Goal: Transaction & Acquisition: Purchase product/service

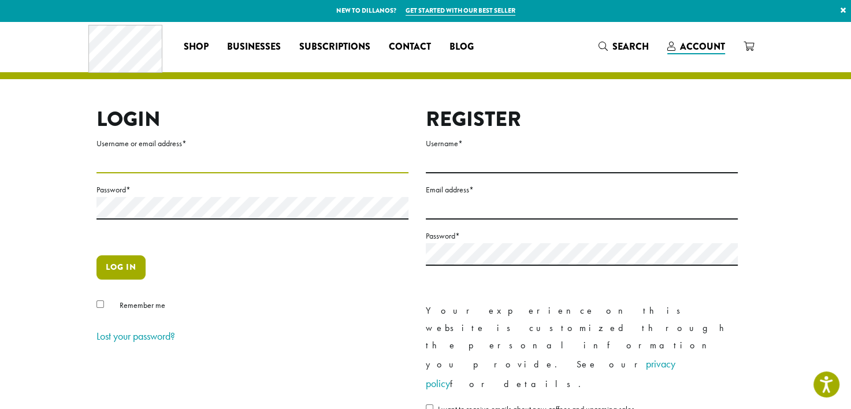
type input "**********"
click at [111, 263] on button "Log in" at bounding box center [120, 267] width 49 height 24
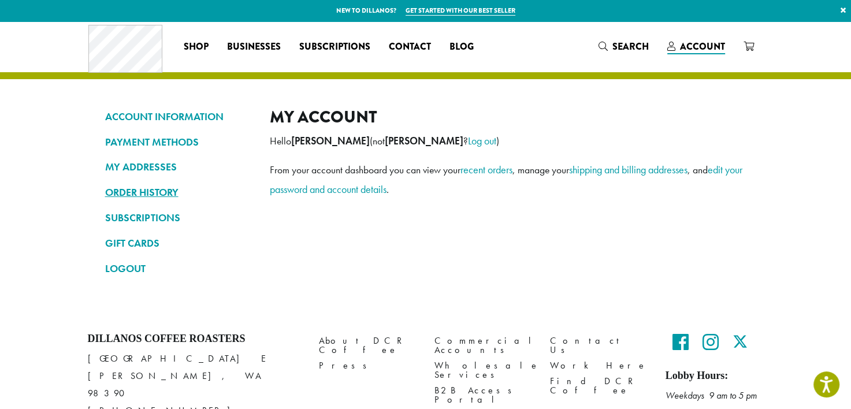
click at [147, 196] on link "ORDER HISTORY" at bounding box center [178, 193] width 147 height 20
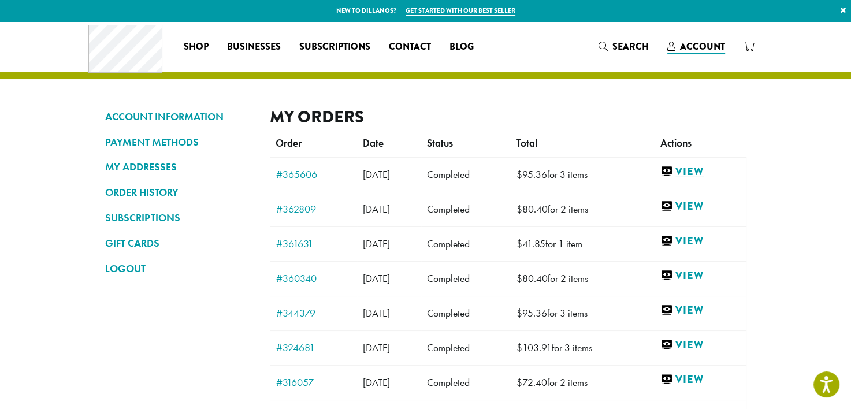
click at [705, 170] on link "View" at bounding box center [699, 172] width 79 height 14
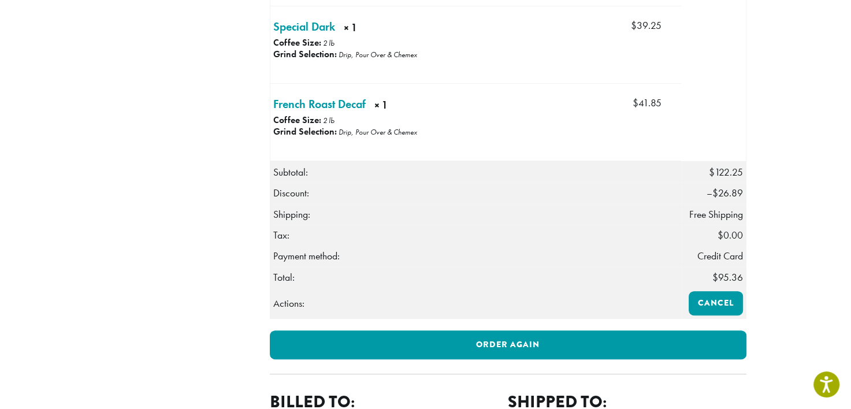
scroll to position [462, 0]
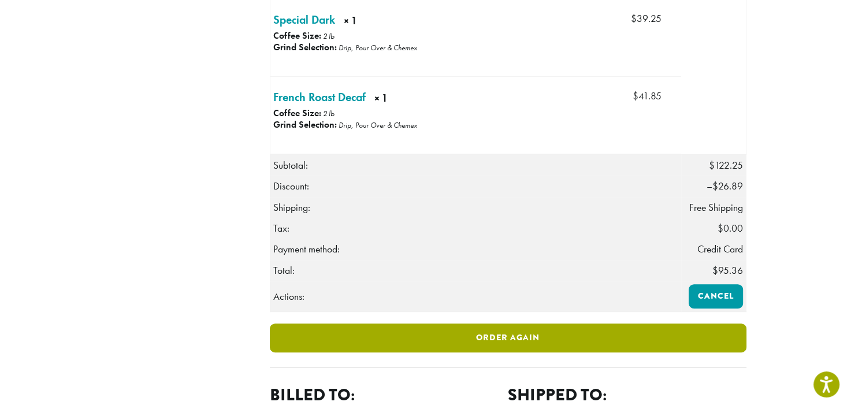
click at [554, 352] on link "Order again" at bounding box center [508, 337] width 477 height 29
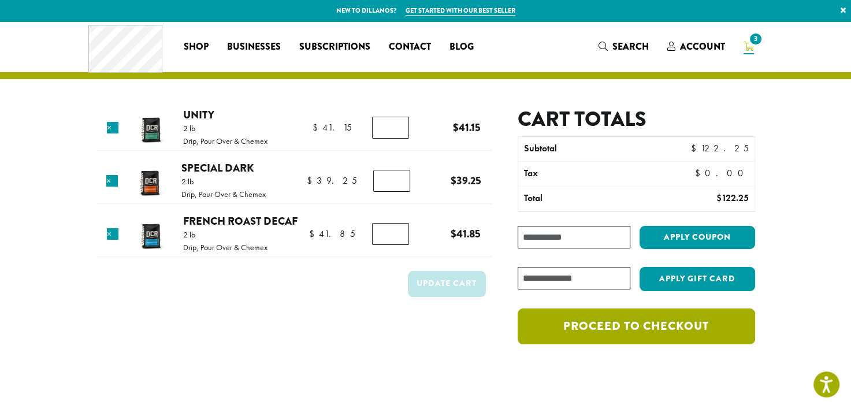
click at [617, 315] on link "Proceed to checkout" at bounding box center [636, 326] width 237 height 36
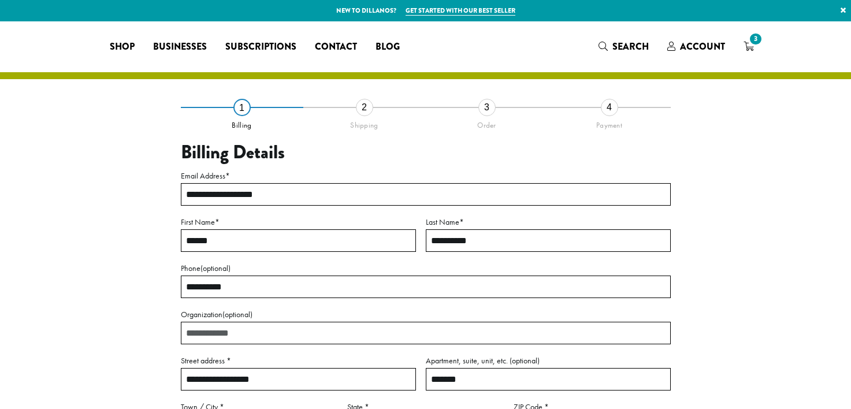
select select "**"
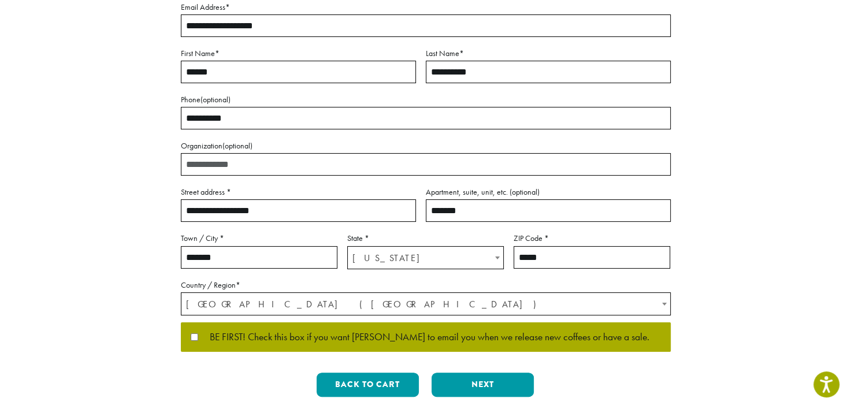
scroll to position [173, 0]
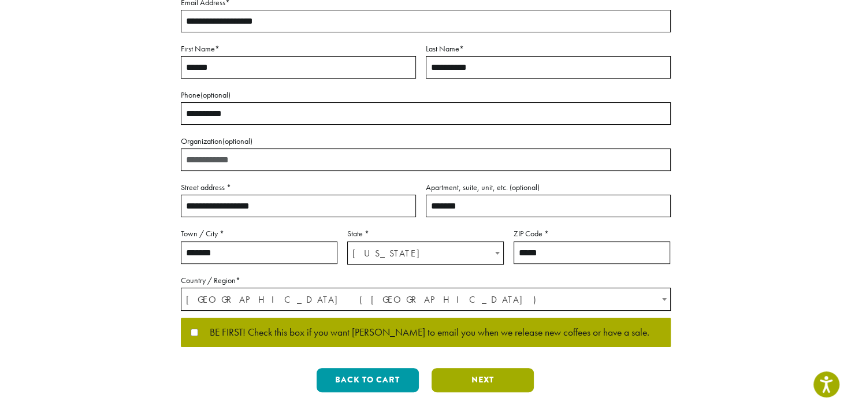
click at [489, 376] on button "Next" at bounding box center [482, 380] width 102 height 24
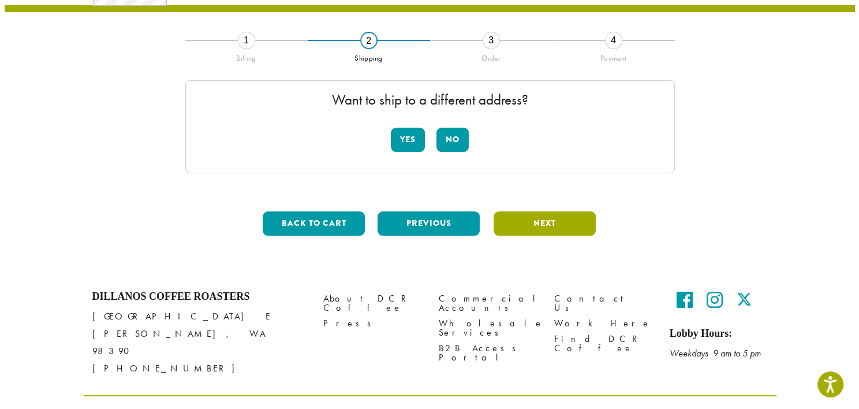
scroll to position [66, 0]
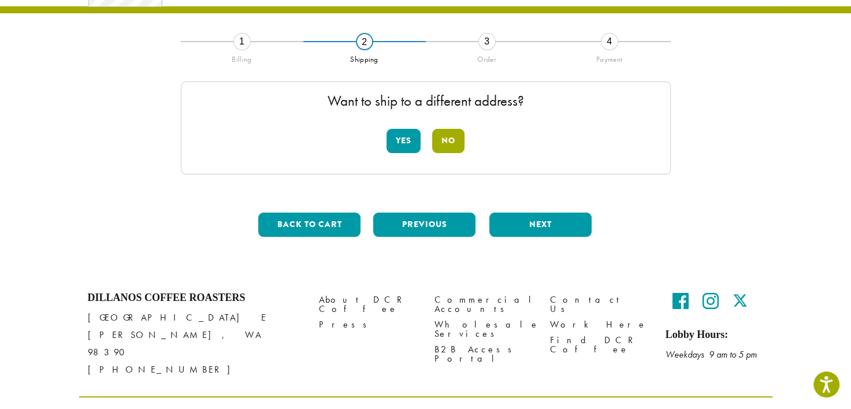
click at [454, 137] on button "No" at bounding box center [448, 141] width 32 height 24
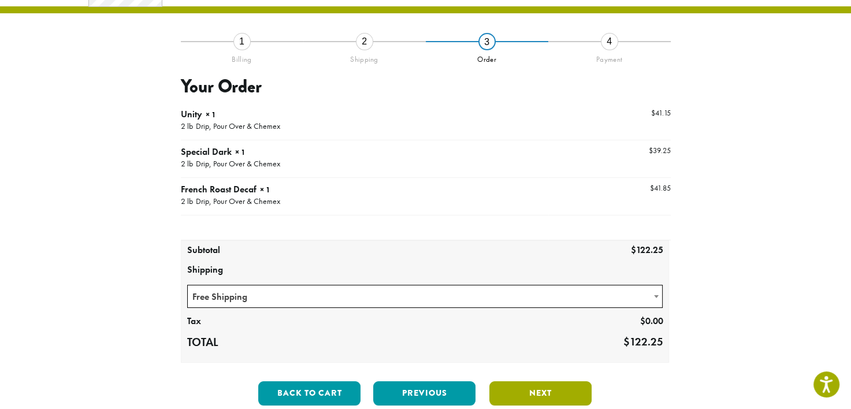
click at [537, 387] on button "Next" at bounding box center [540, 393] width 102 height 24
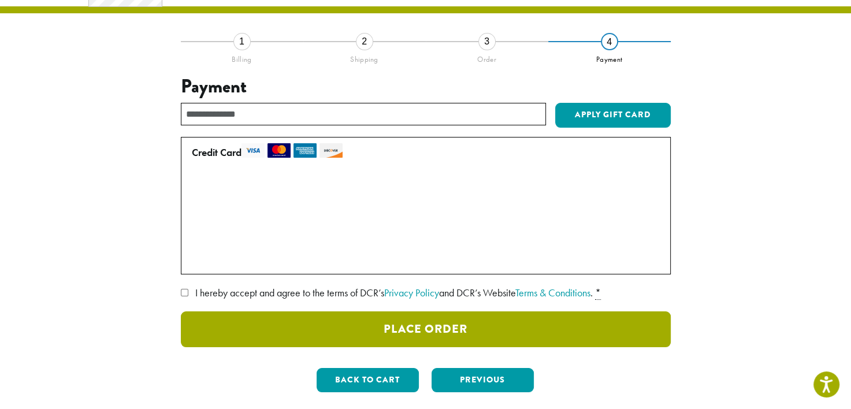
click at [541, 333] on button "Place Order" at bounding box center [426, 329] width 490 height 36
